Goal: Task Accomplishment & Management: Complete application form

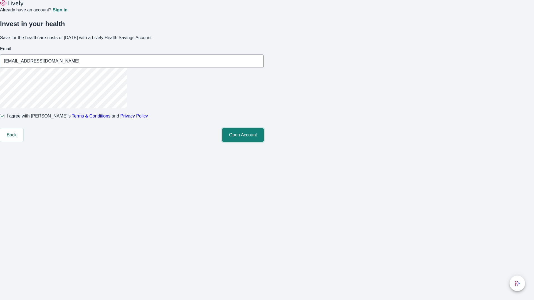
click at [264, 142] on button "Open Account" at bounding box center [242, 135] width 41 height 13
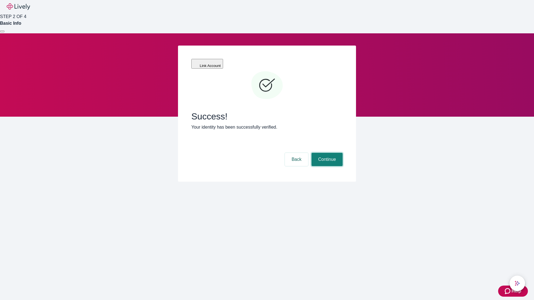
click at [326, 153] on button "Continue" at bounding box center [327, 159] width 31 height 13
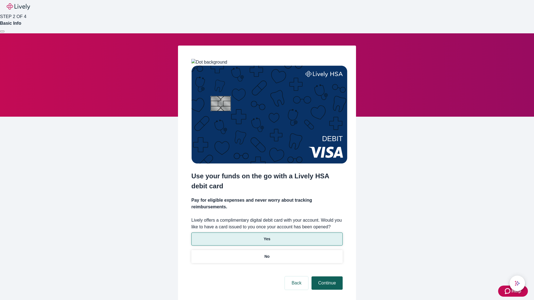
click at [267, 236] on p "Yes" at bounding box center [267, 239] width 7 height 6
click at [326, 277] on button "Continue" at bounding box center [327, 283] width 31 height 13
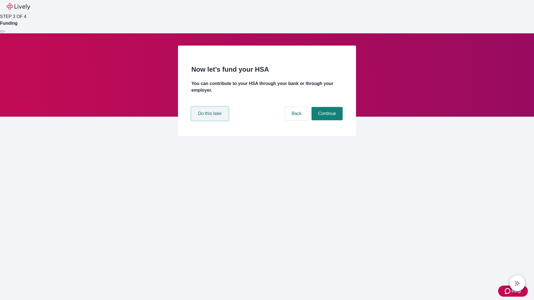
click at [211, 120] on button "Do this later" at bounding box center [209, 113] width 37 height 13
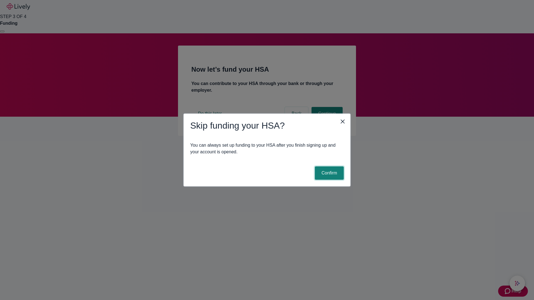
click at [329, 173] on button "Confirm" at bounding box center [329, 173] width 29 height 13
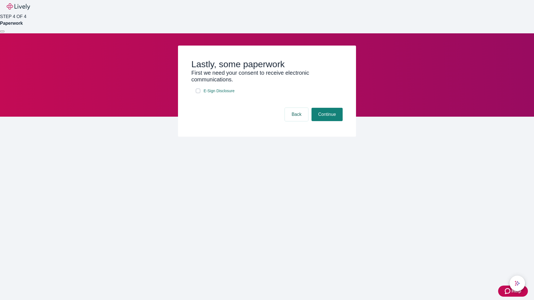
click at [198, 93] on input "E-Sign Disclosure" at bounding box center [198, 91] width 4 height 4
checkbox input "true"
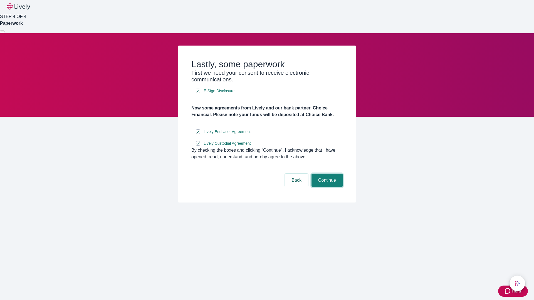
click at [326, 187] on button "Continue" at bounding box center [327, 180] width 31 height 13
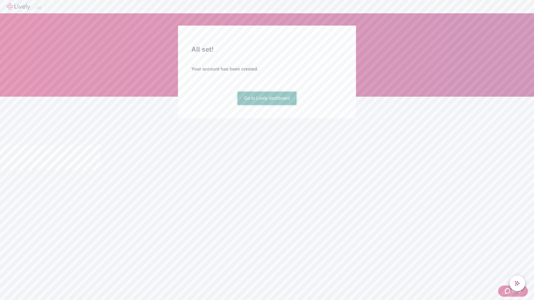
click at [267, 105] on link "Go to Lively dashboard" at bounding box center [267, 98] width 59 height 13
